Goal: Task Accomplishment & Management: Manage account settings

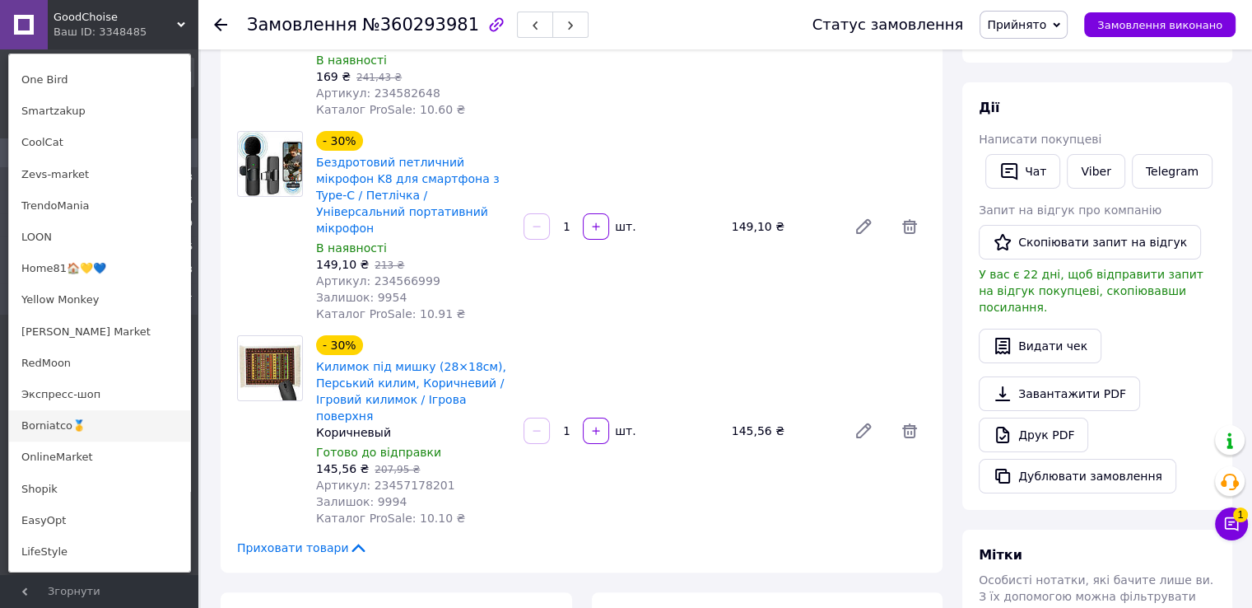
scroll to position [1070, 0]
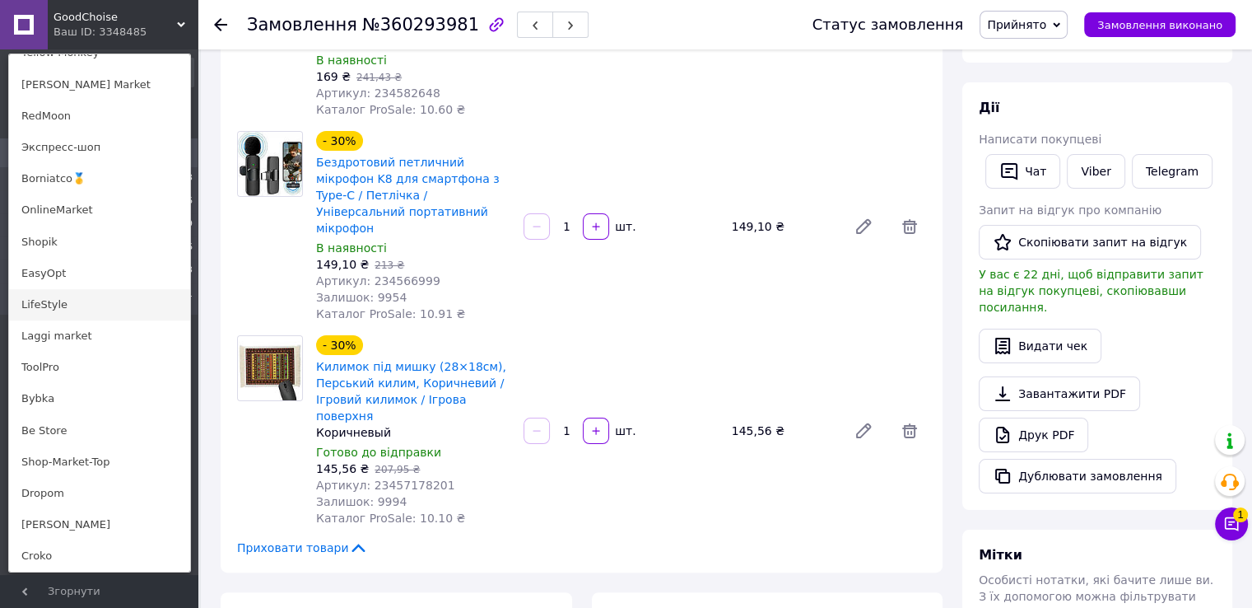
click at [55, 310] on link "LifeStyle" at bounding box center [99, 304] width 181 height 31
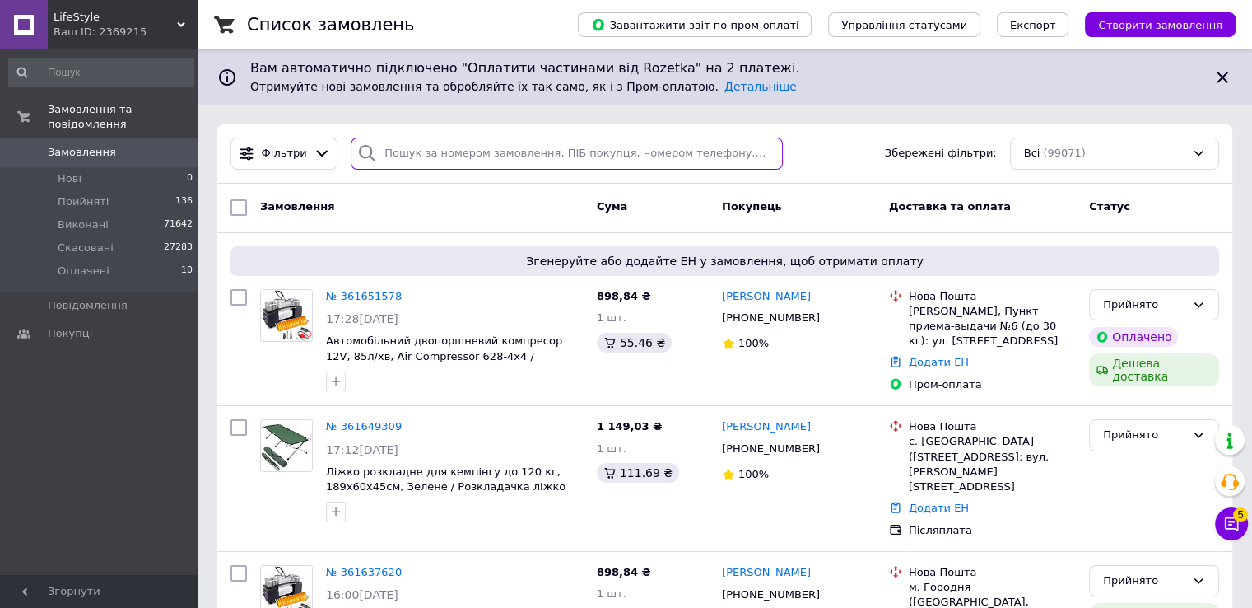
click at [448, 154] on input "search" at bounding box center [567, 154] width 432 height 32
paste input "360372357"
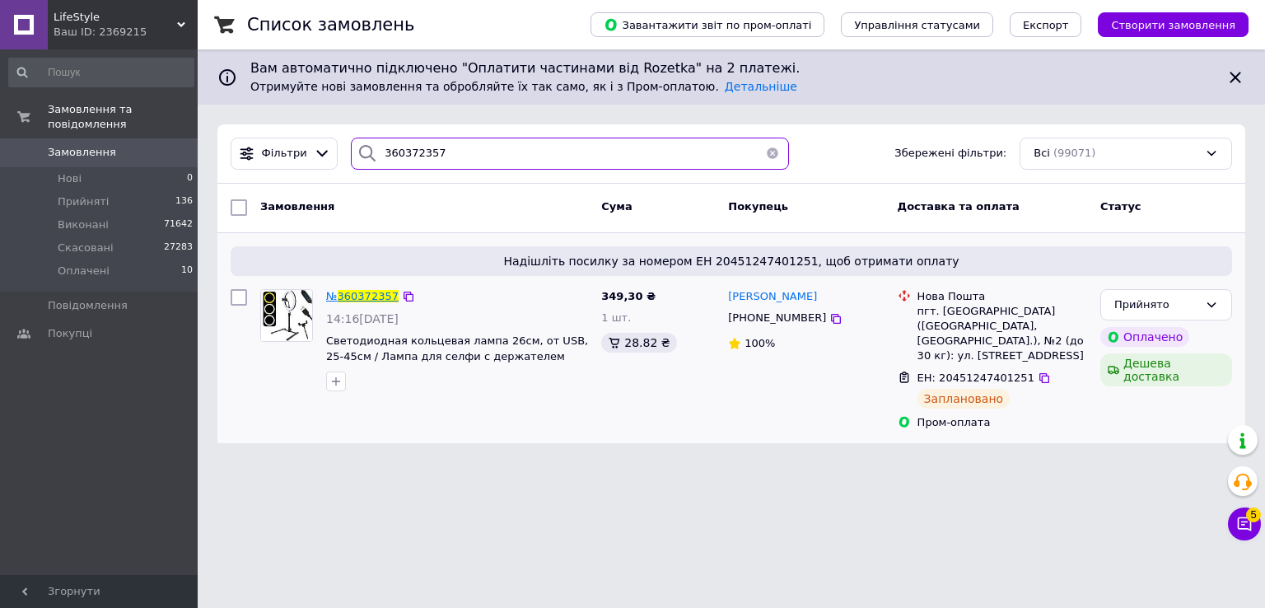
type input "360372357"
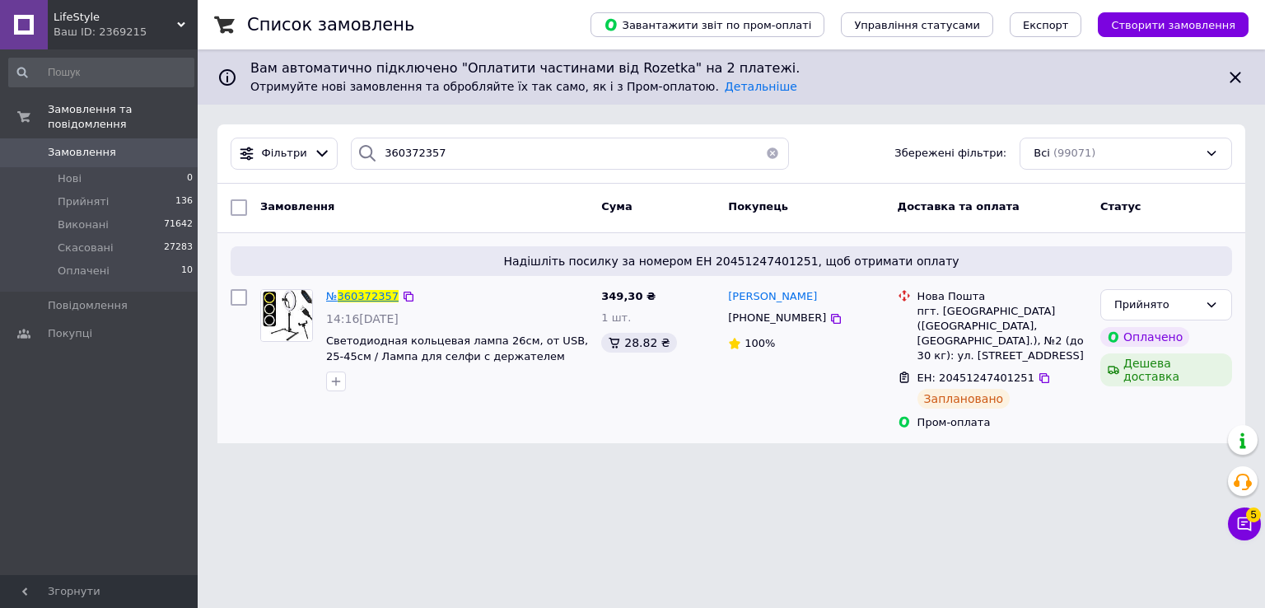
click at [343, 291] on span "360372357" at bounding box center [368, 296] width 61 height 12
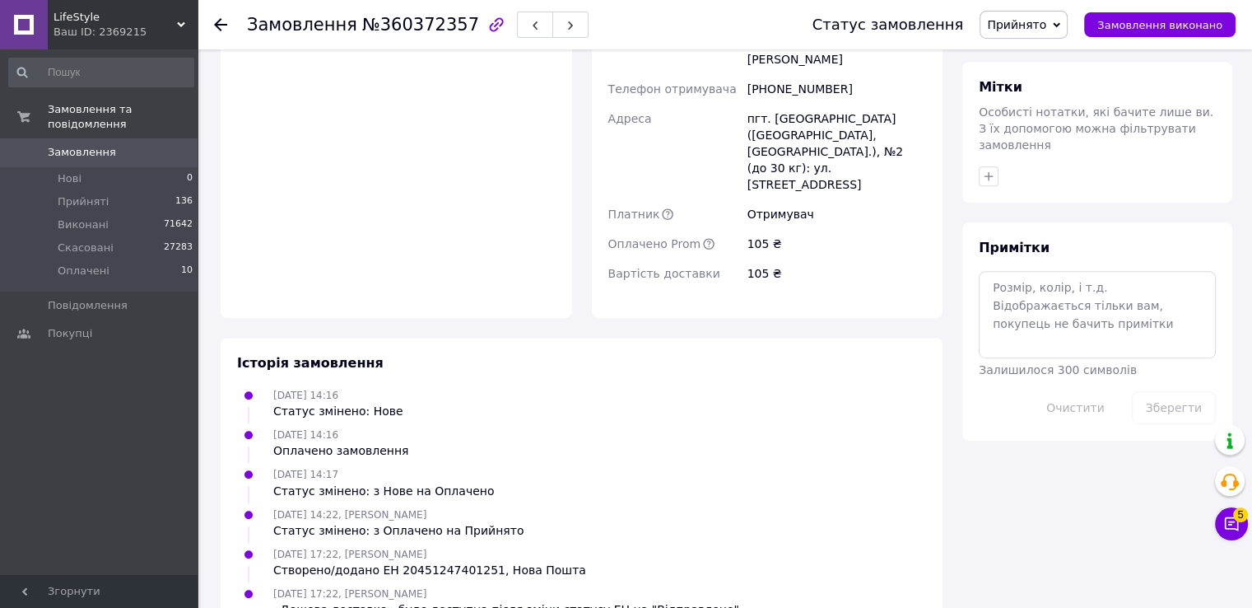
scroll to position [329, 0]
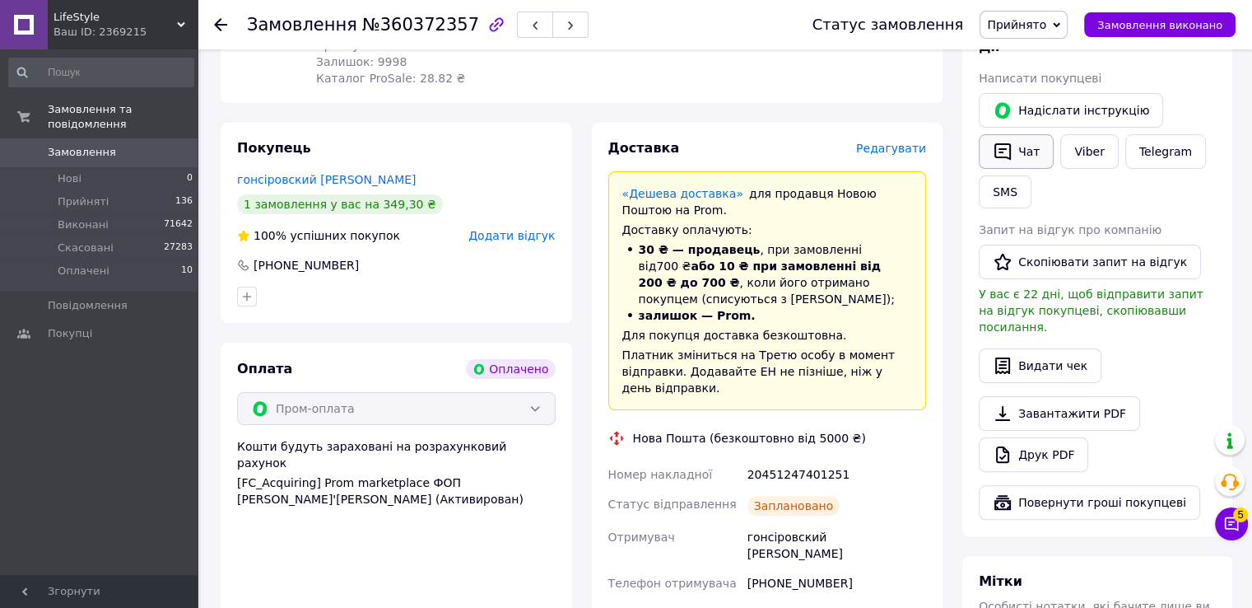
click at [1011, 159] on icon "button" at bounding box center [1003, 152] width 20 height 20
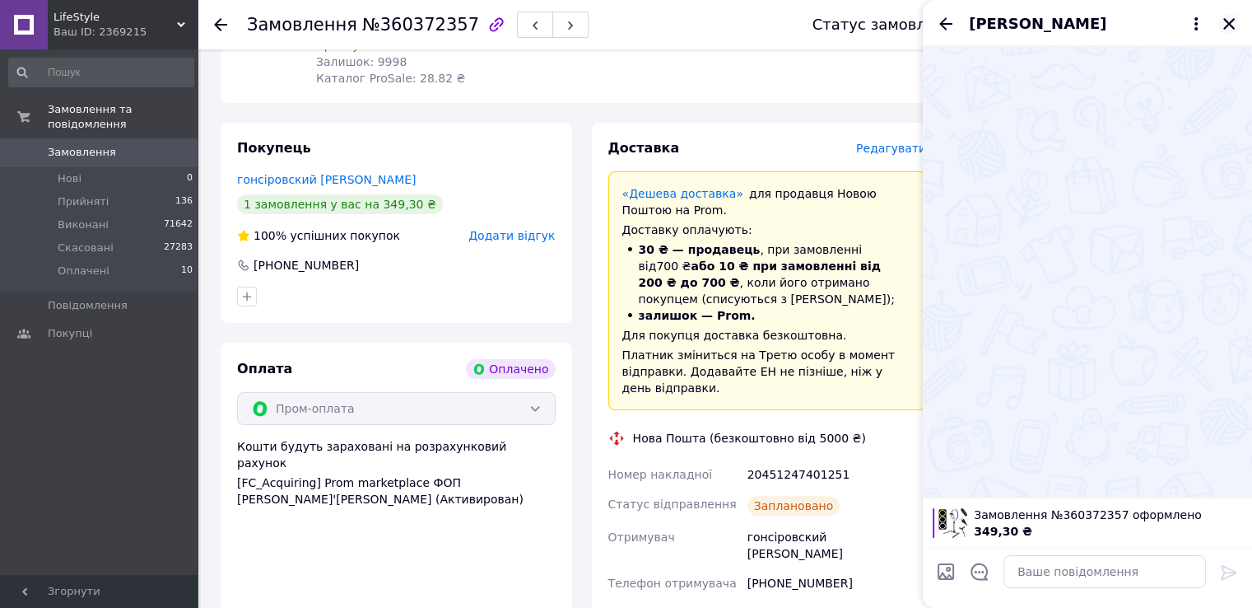
click at [1224, 20] on icon "Закрити" at bounding box center [1230, 24] width 12 height 12
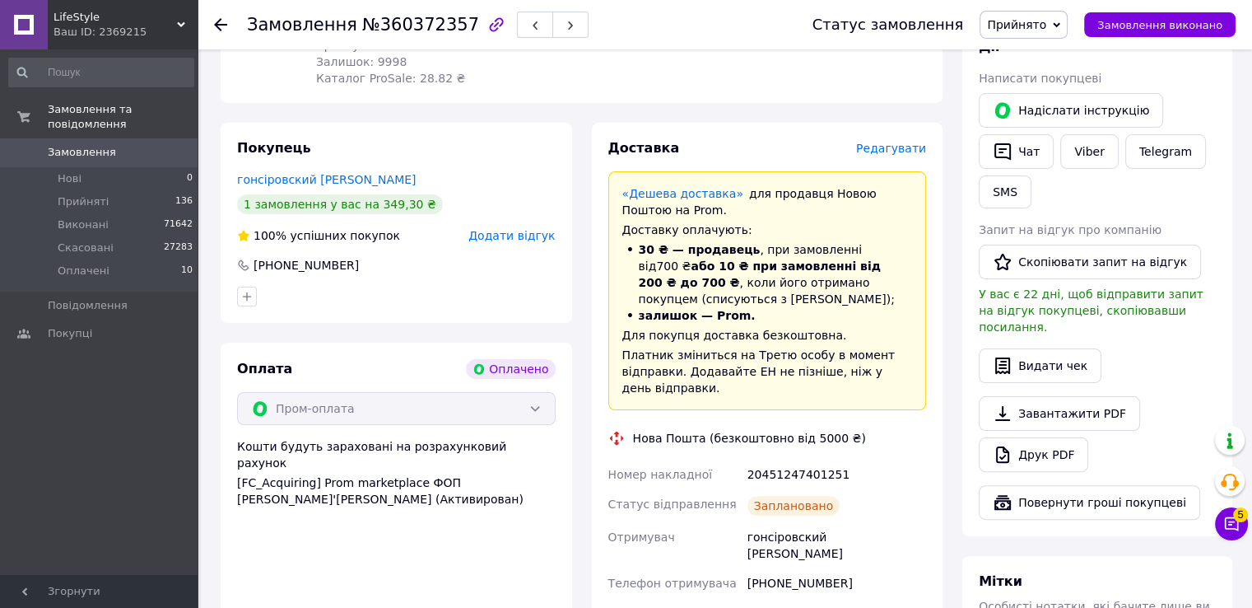
click at [79, 40] on div "LifeStyle Ваш ID: 2369215" at bounding box center [123, 24] width 150 height 49
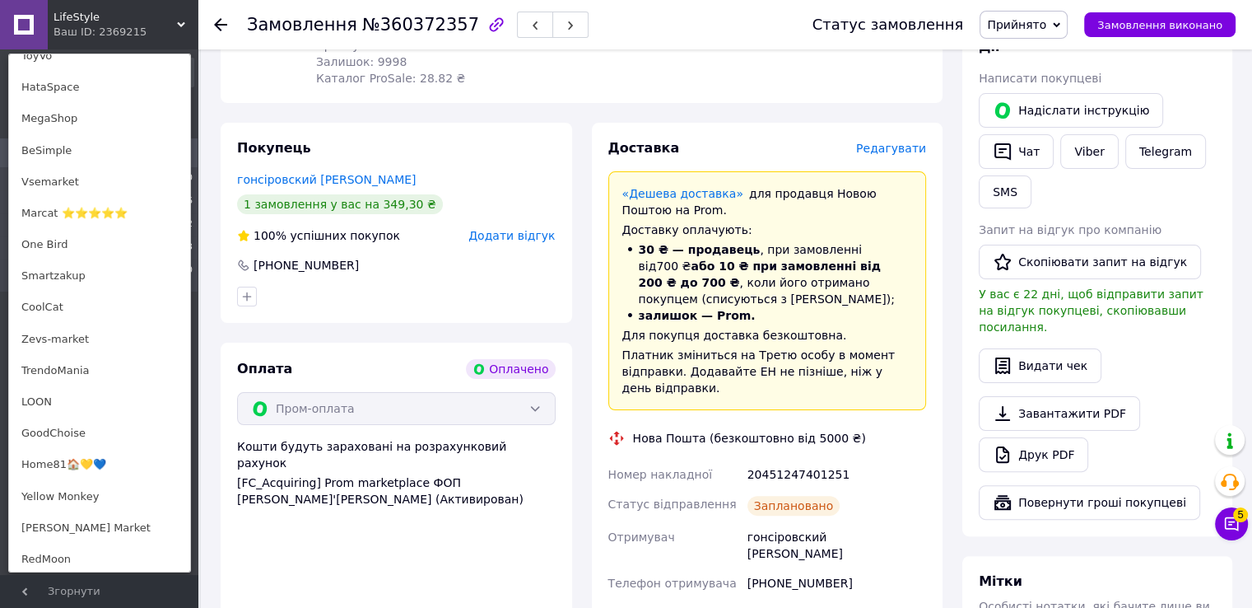
scroll to position [1135, 0]
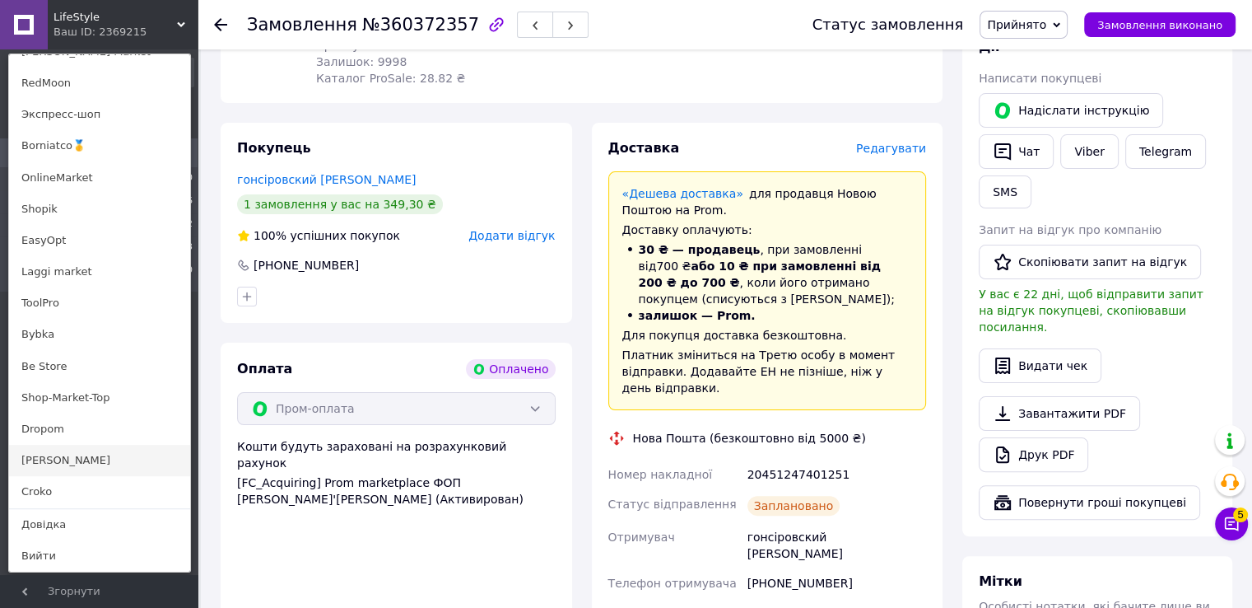
click at [31, 462] on link "[PERSON_NAME]" at bounding box center [99, 460] width 181 height 31
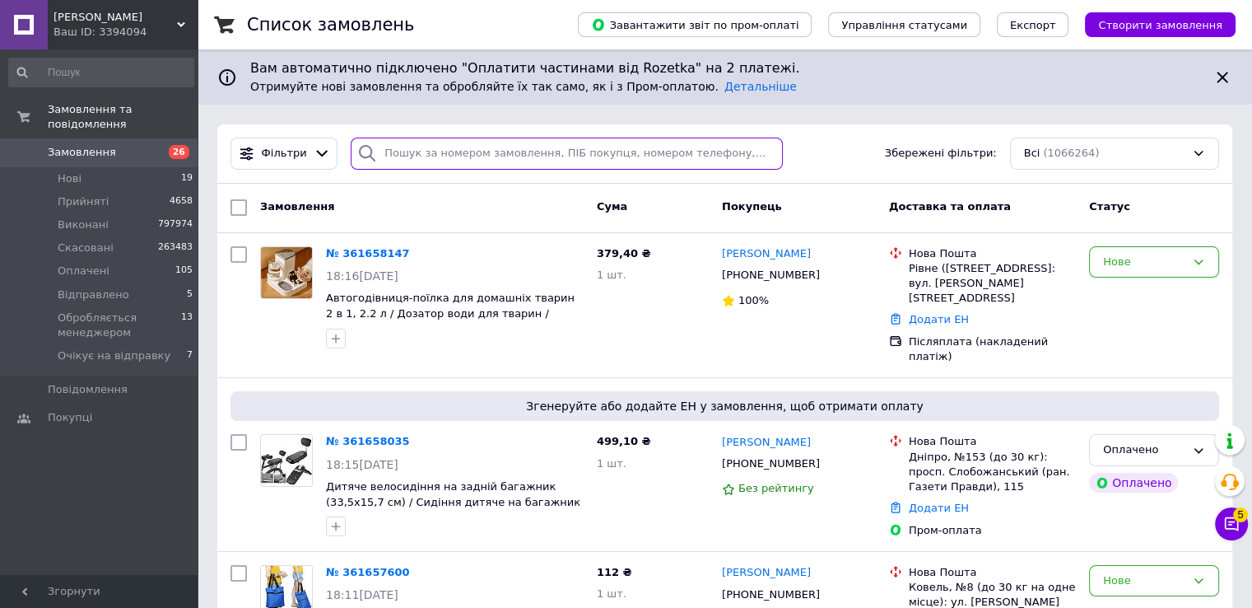
click at [474, 149] on input "search" at bounding box center [567, 154] width 432 height 32
paste input "360846345"
type input "360846345"
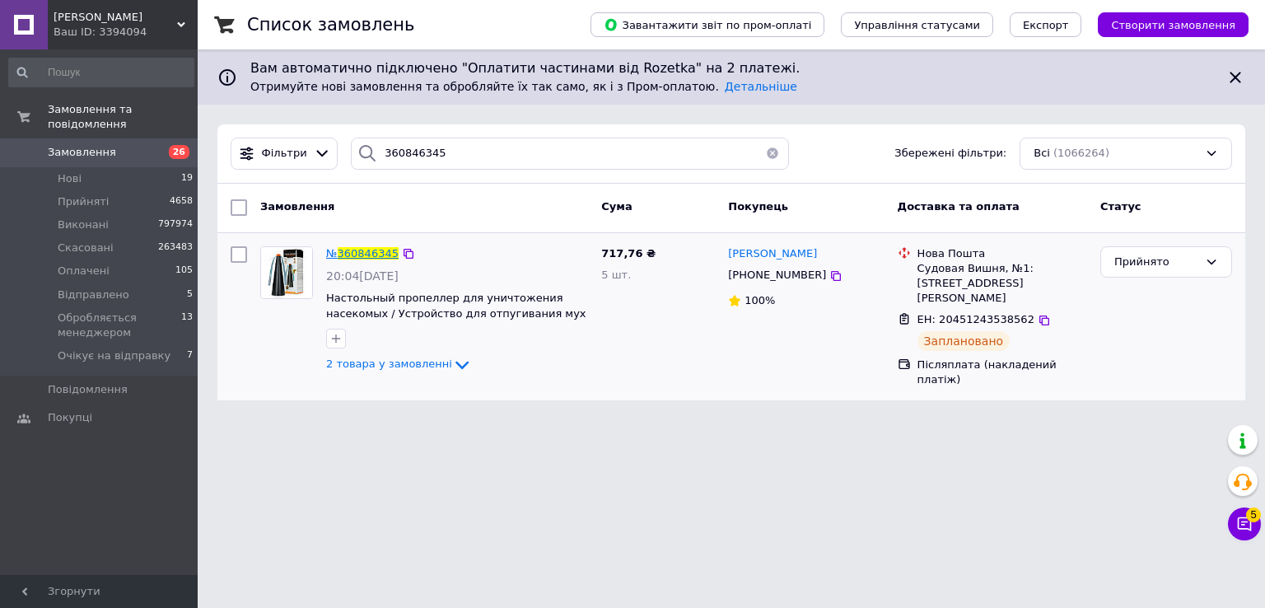
click at [362, 248] on span "360846345" at bounding box center [368, 253] width 61 height 12
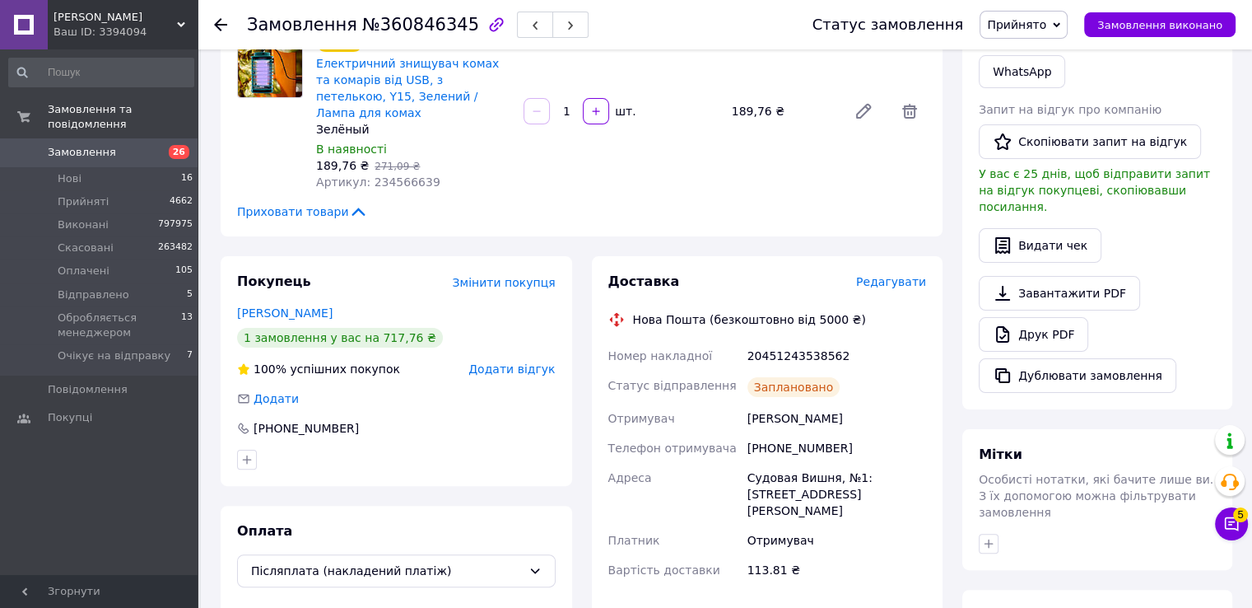
scroll to position [82, 0]
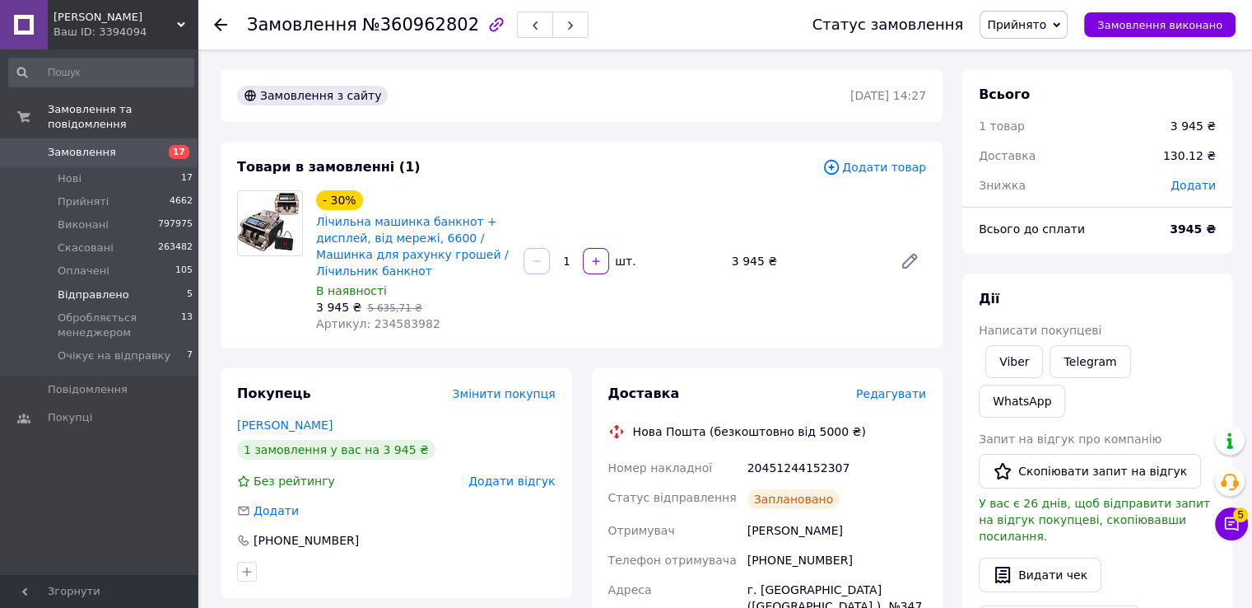
scroll to position [247, 0]
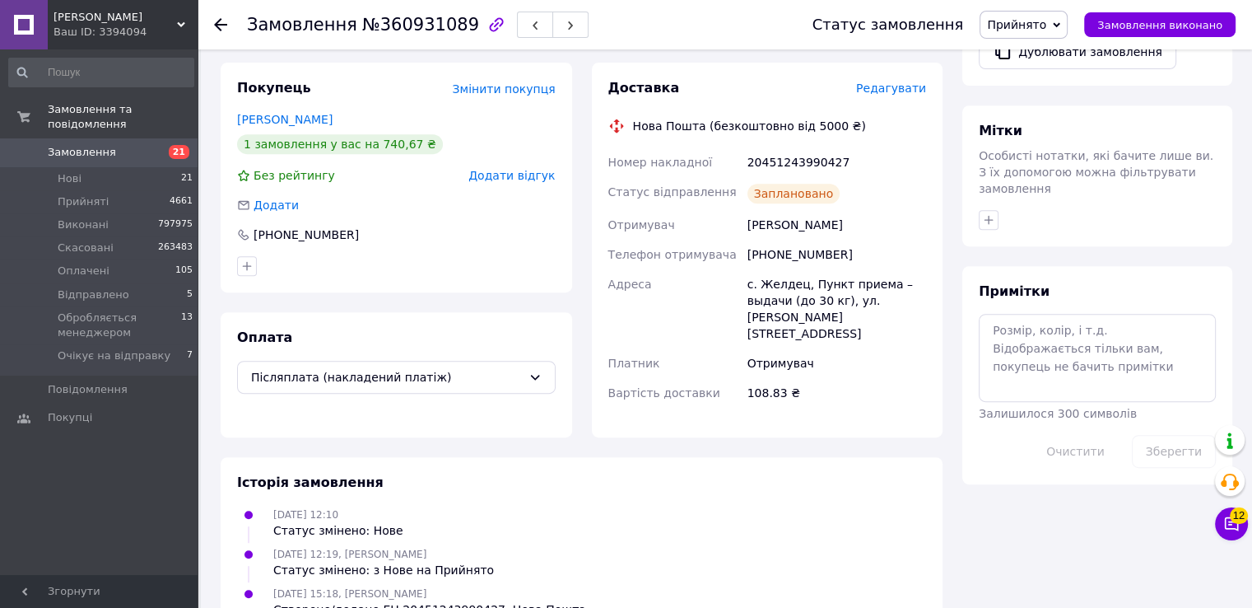
scroll to position [35, 0]
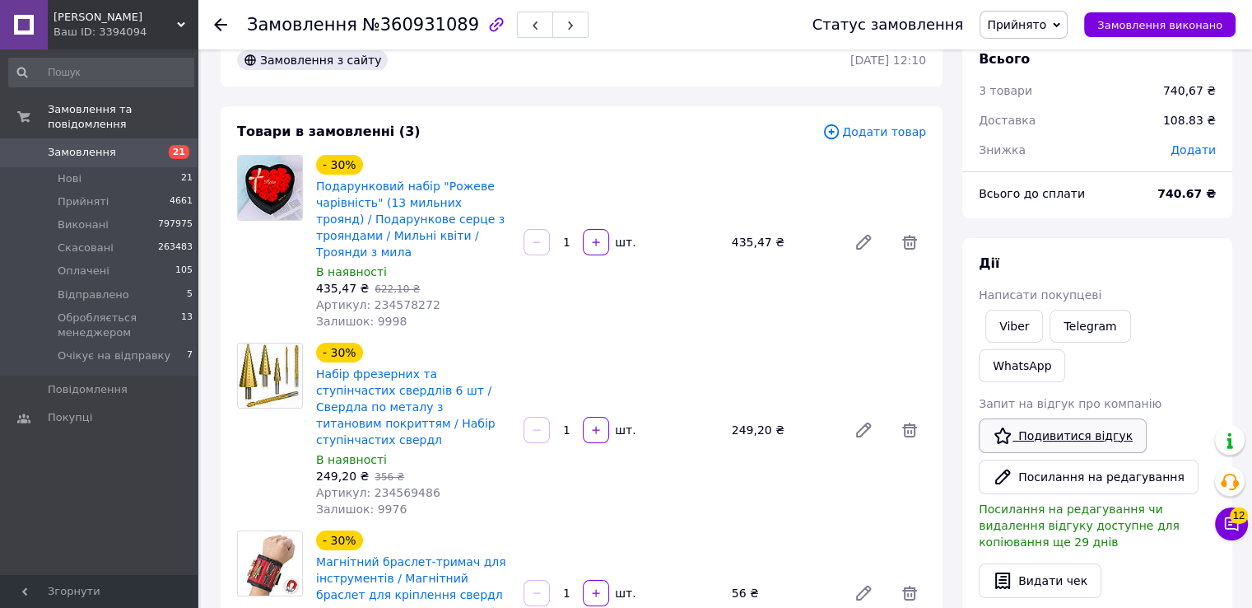
click at [1074, 418] on link "Подивитися відгук" at bounding box center [1063, 435] width 168 height 35
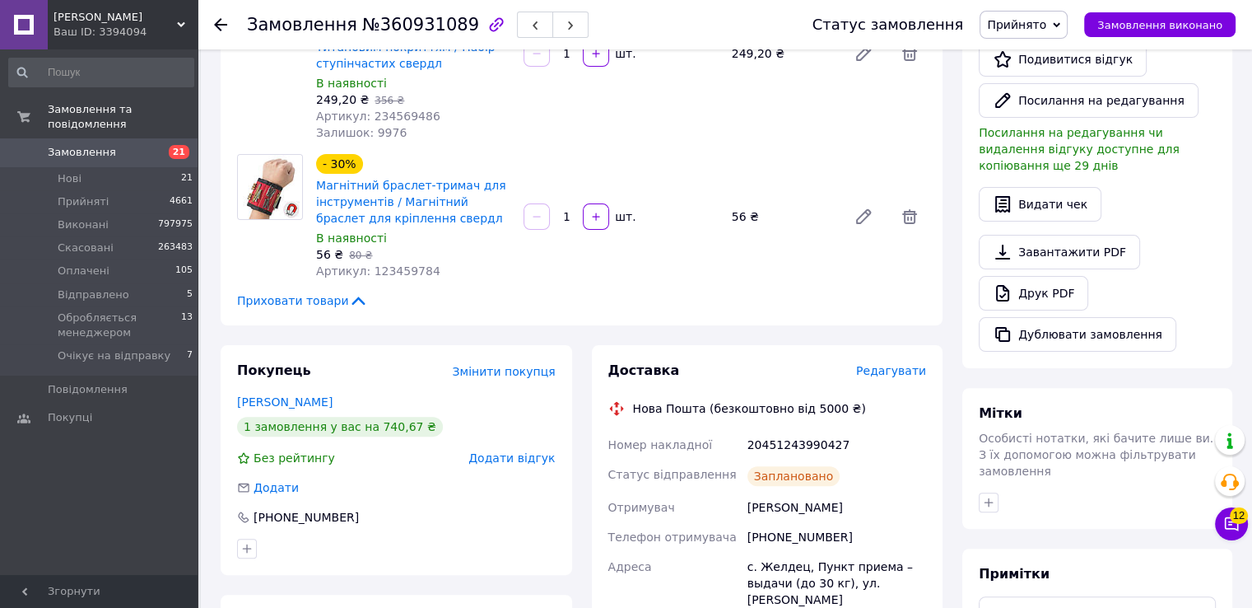
scroll to position [247, 0]
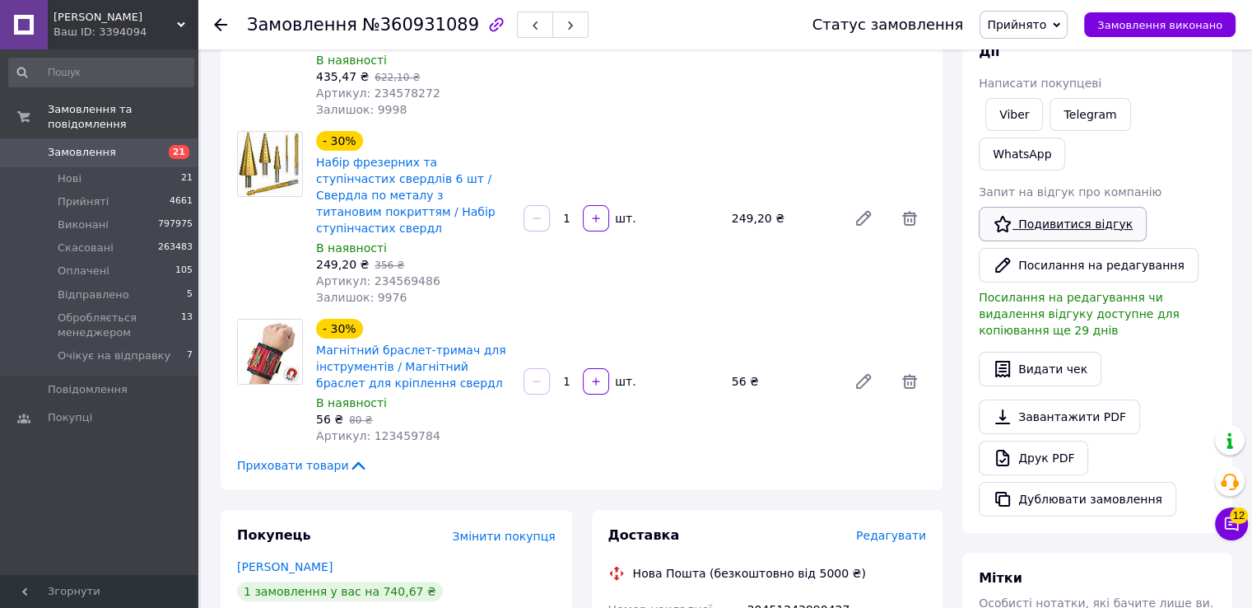
click at [1029, 207] on link "Подивитися відгук" at bounding box center [1063, 224] width 168 height 35
